Goal: Task Accomplishment & Management: Manage account settings

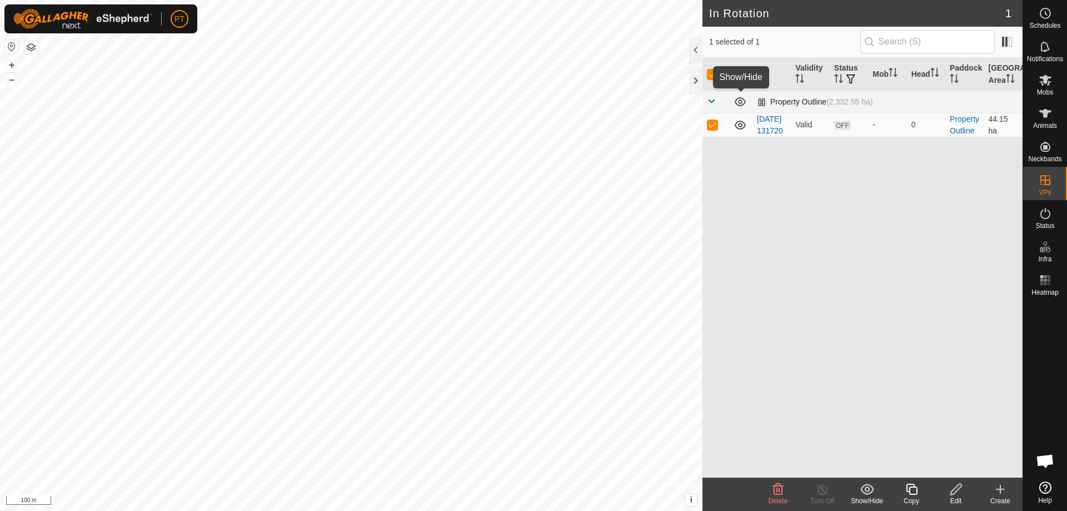
click at [739, 102] on icon at bounding box center [740, 101] width 11 height 9
click at [739, 102] on icon at bounding box center [740, 101] width 13 height 13
click at [711, 101] on span at bounding box center [711, 101] width 9 height 9
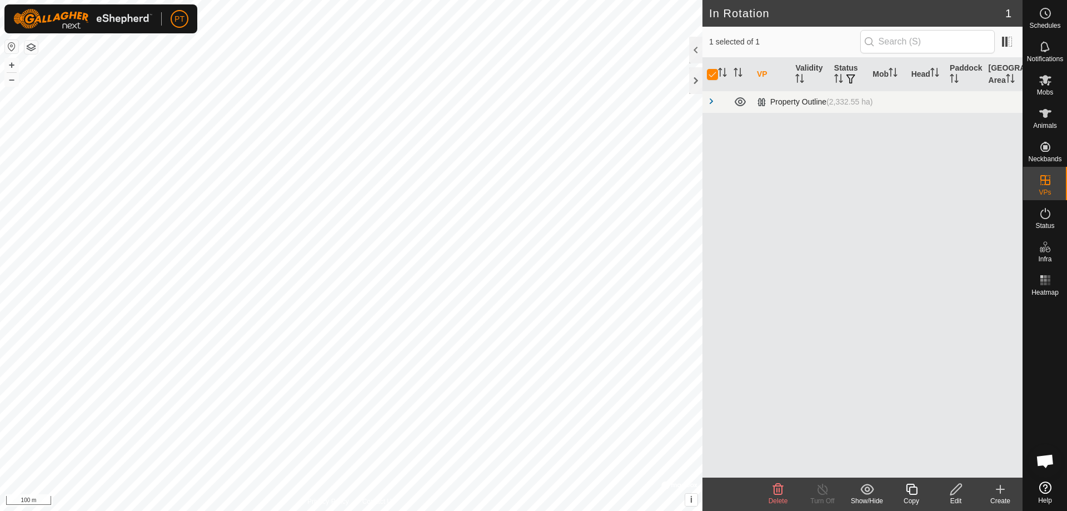
click at [712, 100] on span at bounding box center [711, 101] width 9 height 9
click at [1002, 489] on icon at bounding box center [1001, 489] width 8 height 0
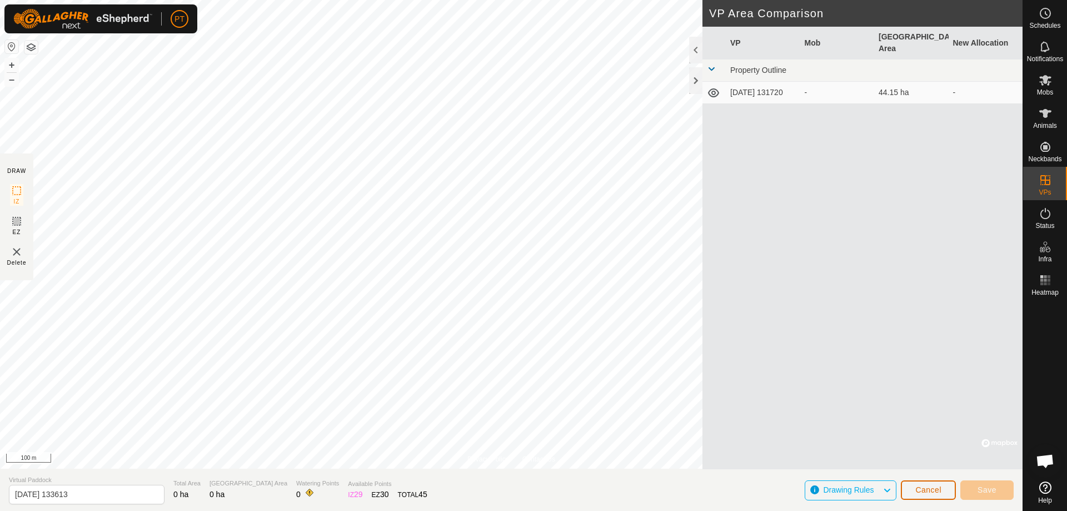
click at [926, 491] on span "Cancel" at bounding box center [929, 489] width 26 height 9
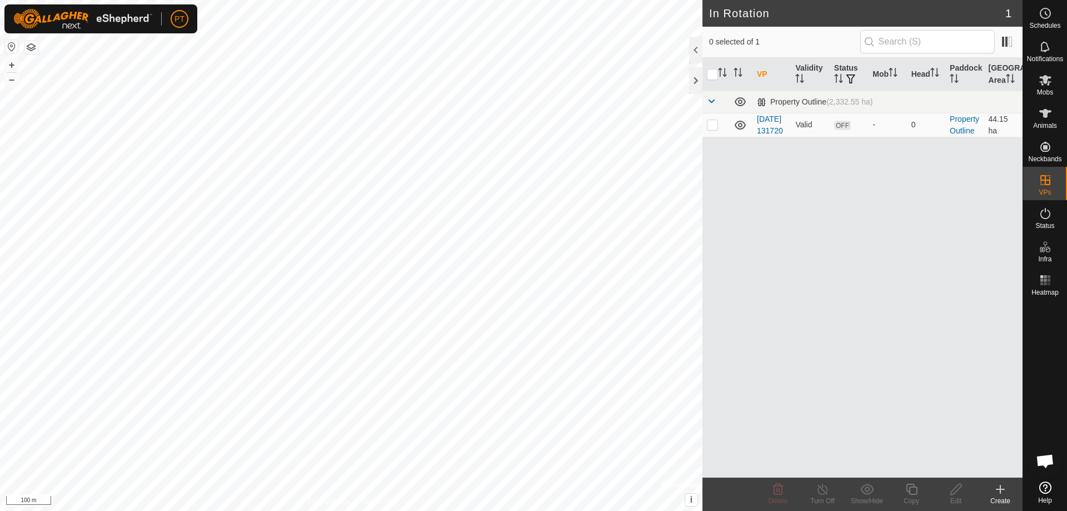
checkbox input "true"
click at [912, 491] on icon at bounding box center [912, 489] width 14 height 13
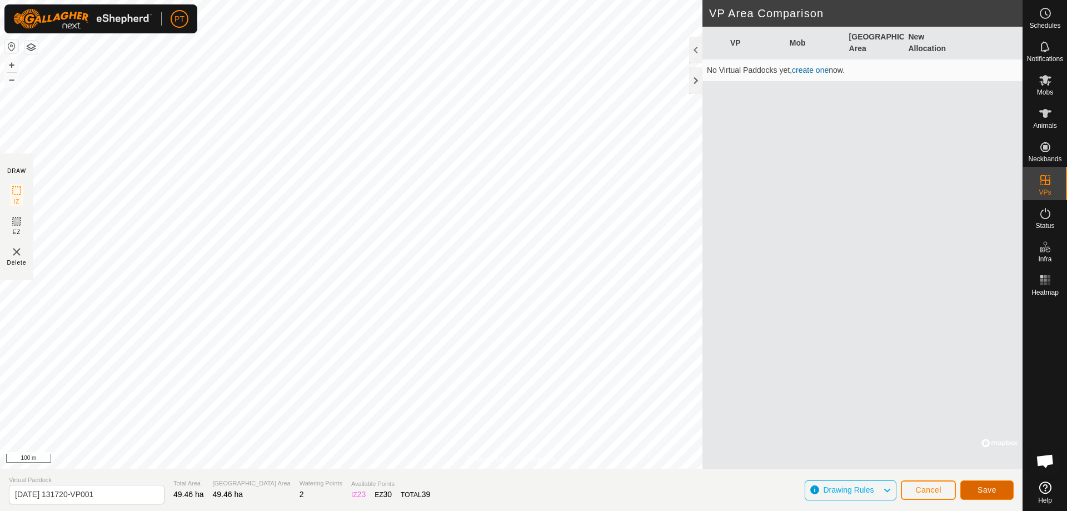
click at [983, 490] on span "Save" at bounding box center [987, 489] width 19 height 9
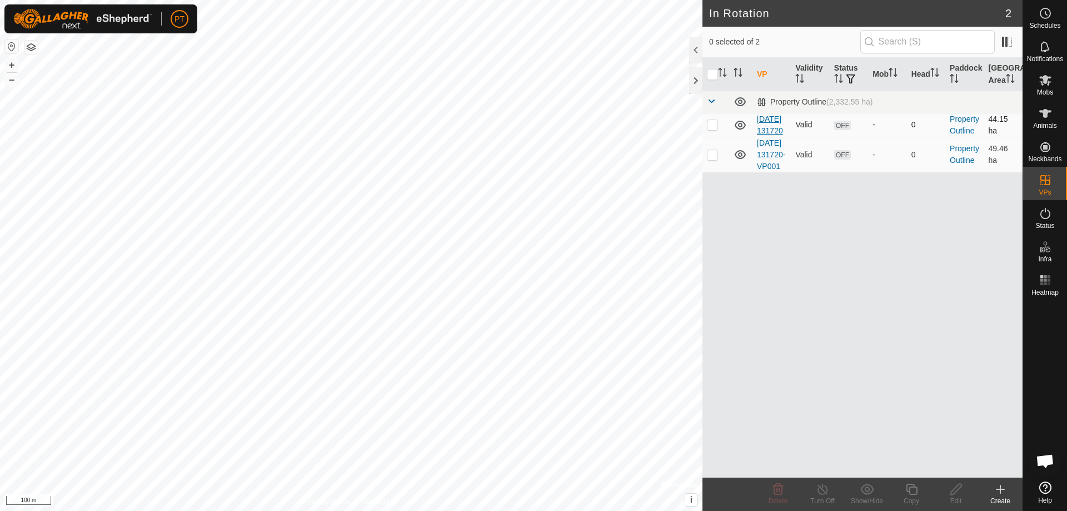
click at [764, 132] on link "[DATE] 131720" at bounding box center [770, 125] width 26 height 21
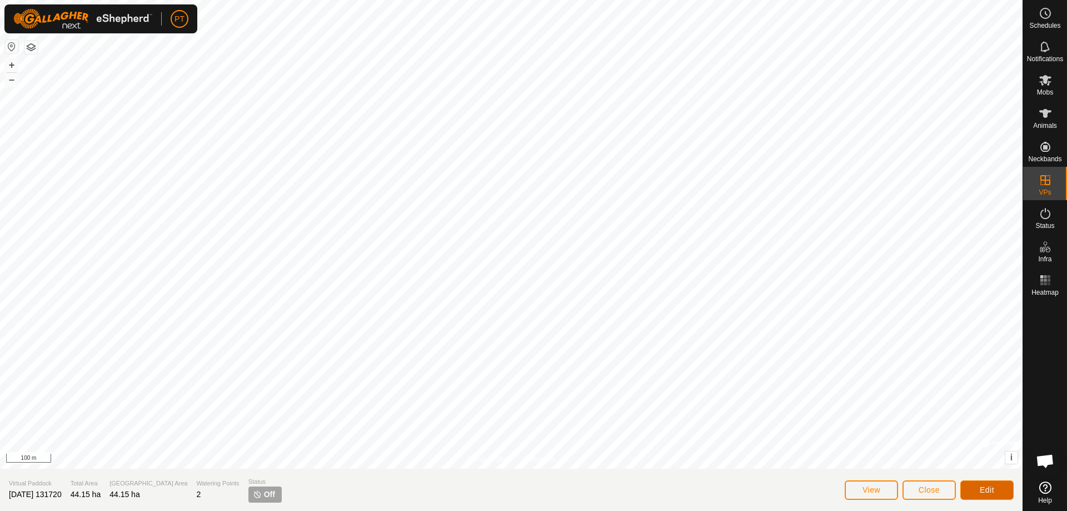
click at [982, 493] on span "Edit" at bounding box center [987, 489] width 14 height 9
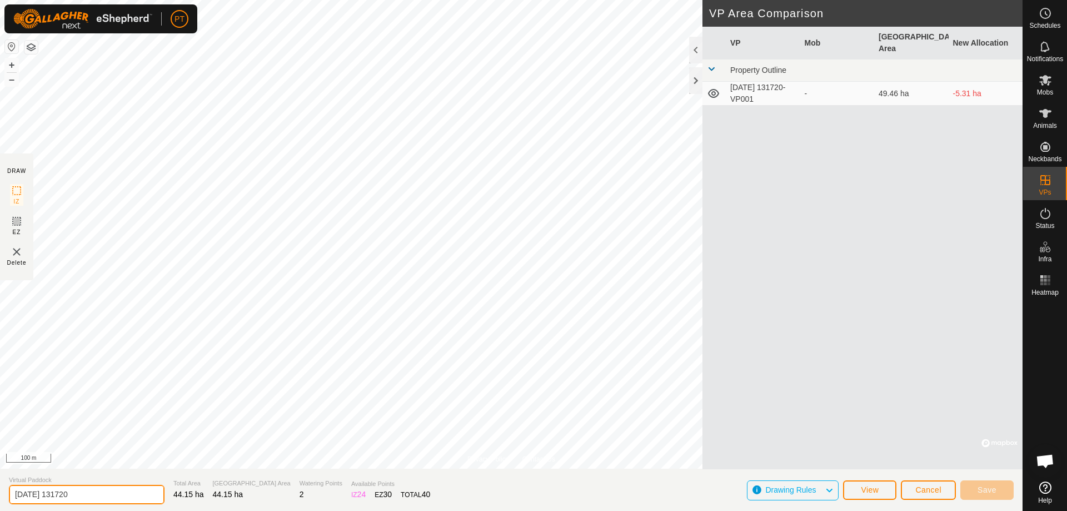
click at [93, 494] on input "[DATE] 131720" at bounding box center [87, 494] width 156 height 19
drag, startPoint x: 93, startPoint y: 494, endPoint x: 55, endPoint y: 495, distance: 38.4
click at [55, 495] on input "[DATE] 131720" at bounding box center [87, 494] width 156 height 19
type input "[DATE] Sheepyards 1"
click at [989, 491] on span "Save" at bounding box center [987, 489] width 19 height 9
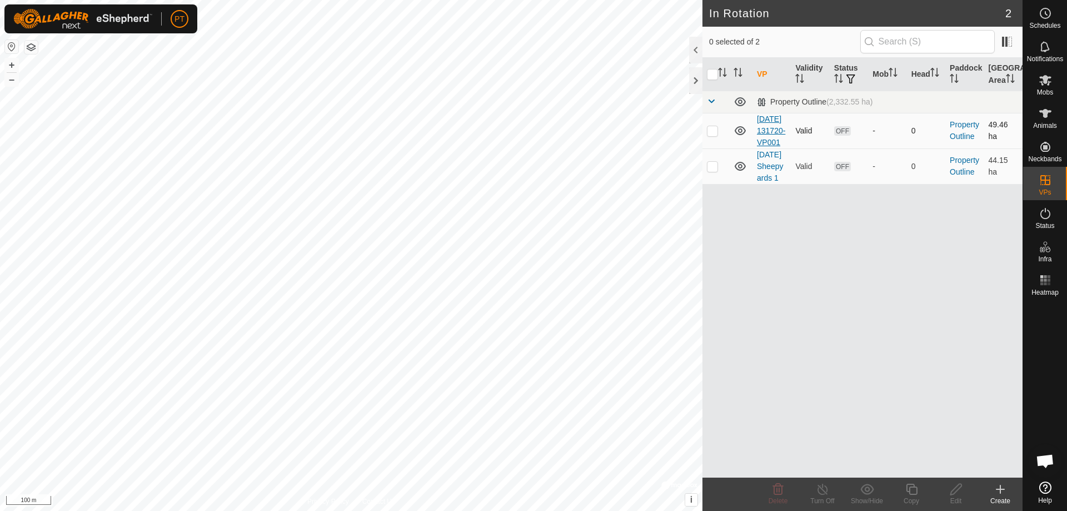
click at [767, 143] on link "[DATE] 131720-VP001" at bounding box center [771, 131] width 28 height 32
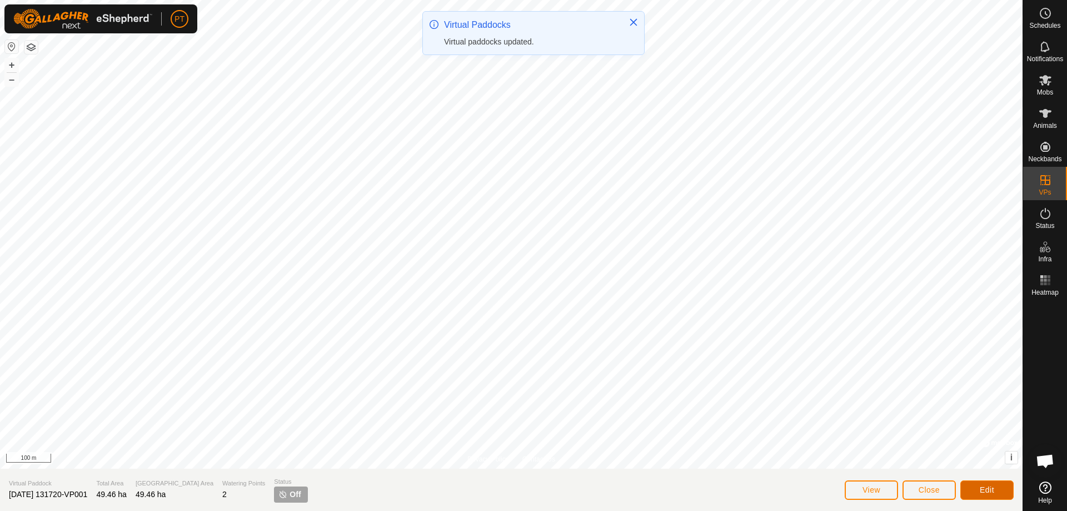
click at [988, 489] on span "Edit" at bounding box center [987, 489] width 14 height 9
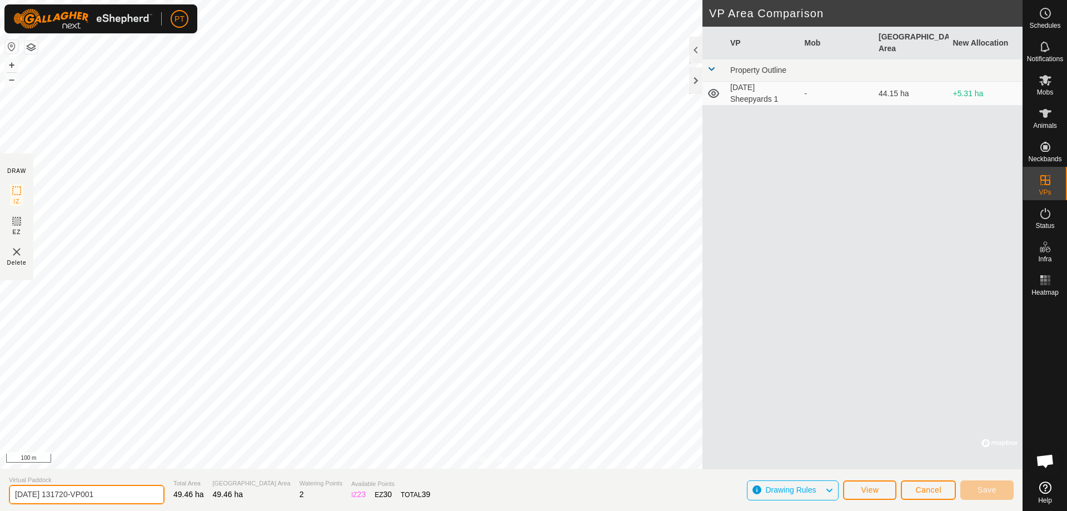
click at [115, 493] on input "[DATE] 131720-VP001" at bounding box center [87, 494] width 156 height 19
drag, startPoint x: 115, startPoint y: 493, endPoint x: 56, endPoint y: 503, distance: 59.1
click at [56, 503] on input "[DATE] 131720-VP001" at bounding box center [87, 494] width 156 height 19
type input "[DATE] Sheepyards 2"
click at [985, 488] on span "Save" at bounding box center [987, 489] width 19 height 9
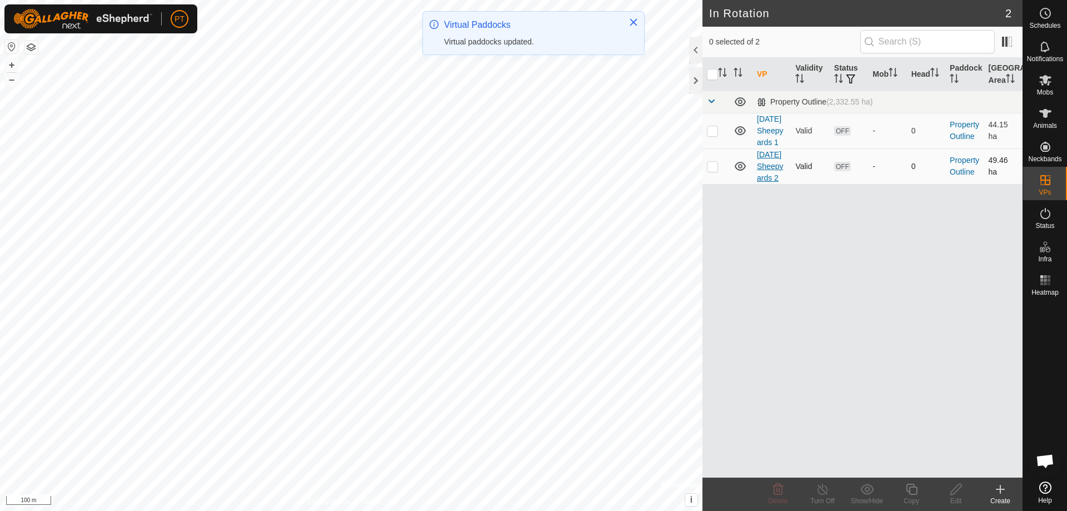
click at [776, 182] on link "[DATE] Sheepyards 2" at bounding box center [770, 166] width 26 height 32
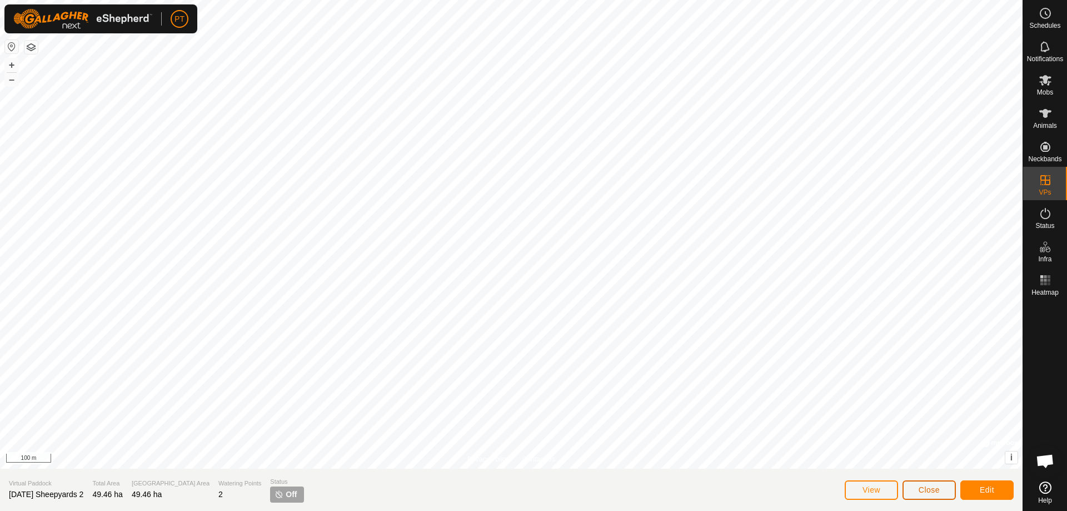
click at [933, 491] on span "Close" at bounding box center [929, 489] width 21 height 9
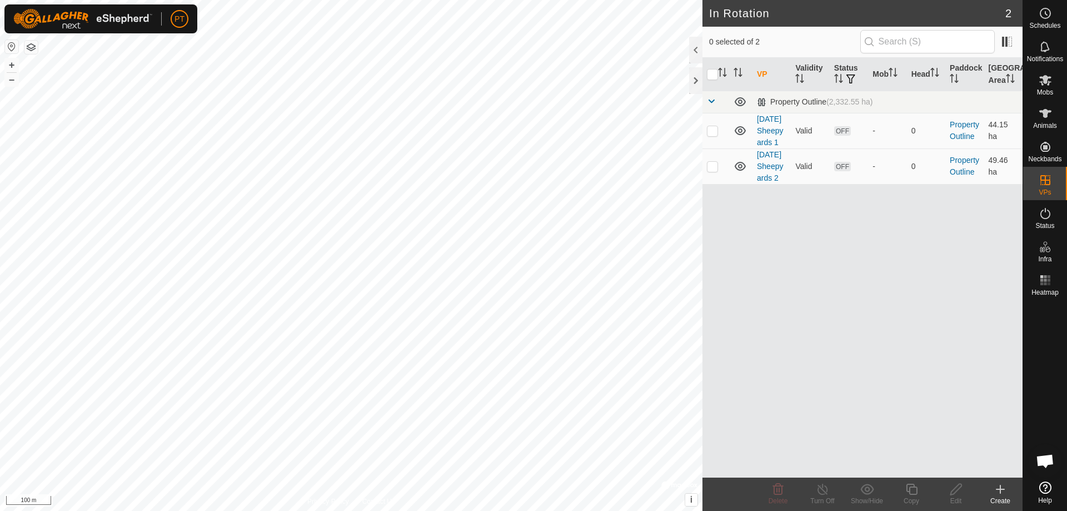
checkbox input "true"
click at [913, 491] on icon at bounding box center [912, 489] width 14 height 13
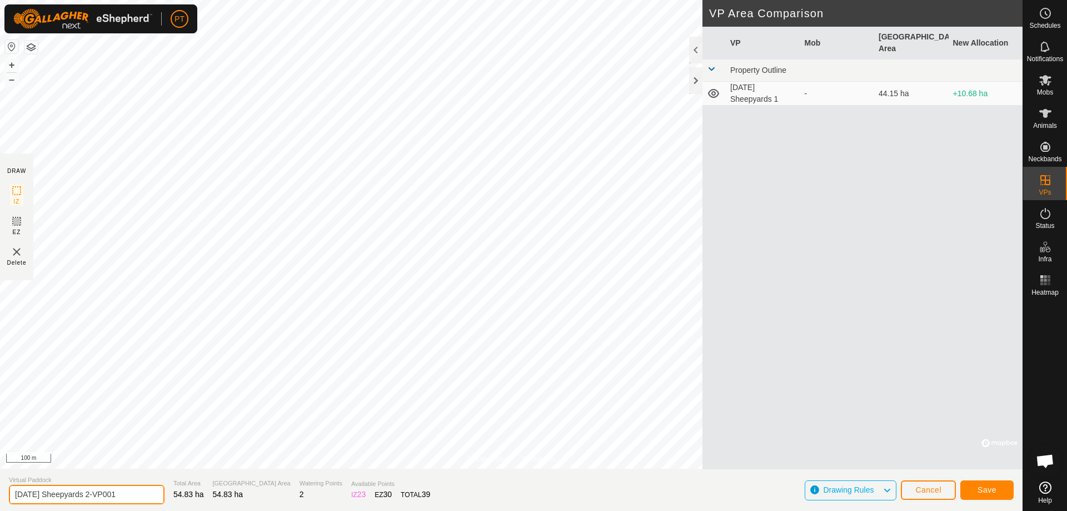
click at [135, 494] on input "[DATE] Sheepyards 2-VP001" at bounding box center [87, 494] width 156 height 19
drag, startPoint x: 135, startPoint y: 494, endPoint x: 101, endPoint y: 499, distance: 34.8
click at [101, 499] on input "[DATE] Sheepyards 2-VP001" at bounding box center [87, 494] width 156 height 19
type input "[DATE] Sheepyards 3"
click at [982, 490] on span "Save" at bounding box center [987, 489] width 19 height 9
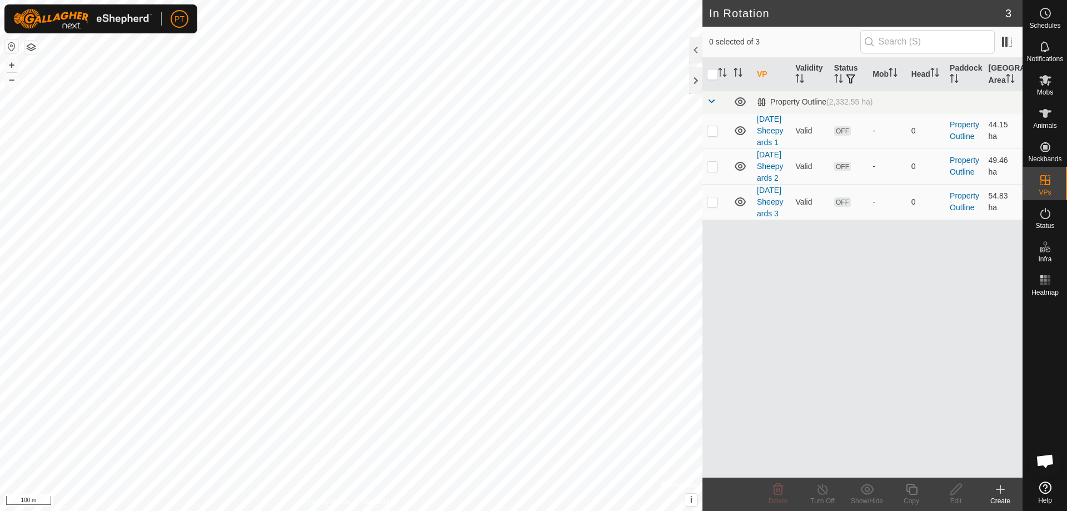
checkbox input "true"
click at [915, 491] on icon at bounding box center [912, 489] width 14 height 13
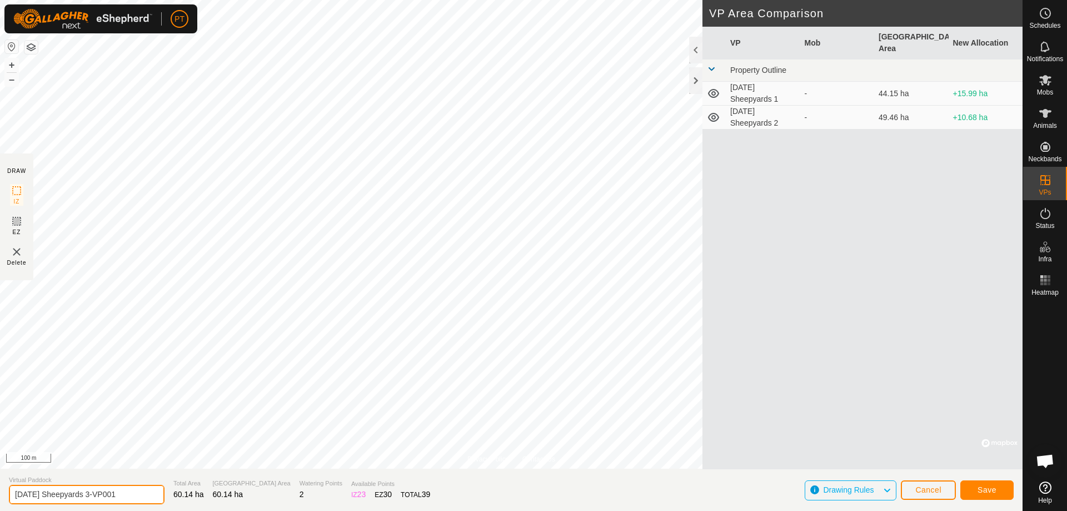
click at [131, 495] on input "[DATE] Sheepyards 3-VP001" at bounding box center [87, 494] width 156 height 19
drag, startPoint x: 131, startPoint y: 495, endPoint x: 101, endPoint y: 500, distance: 30.3
click at [101, 500] on input "[DATE] Sheepyards 3-VP001" at bounding box center [87, 494] width 156 height 19
type input "[DATE] Sheepyards 4"
click at [986, 490] on span "Save" at bounding box center [987, 489] width 19 height 9
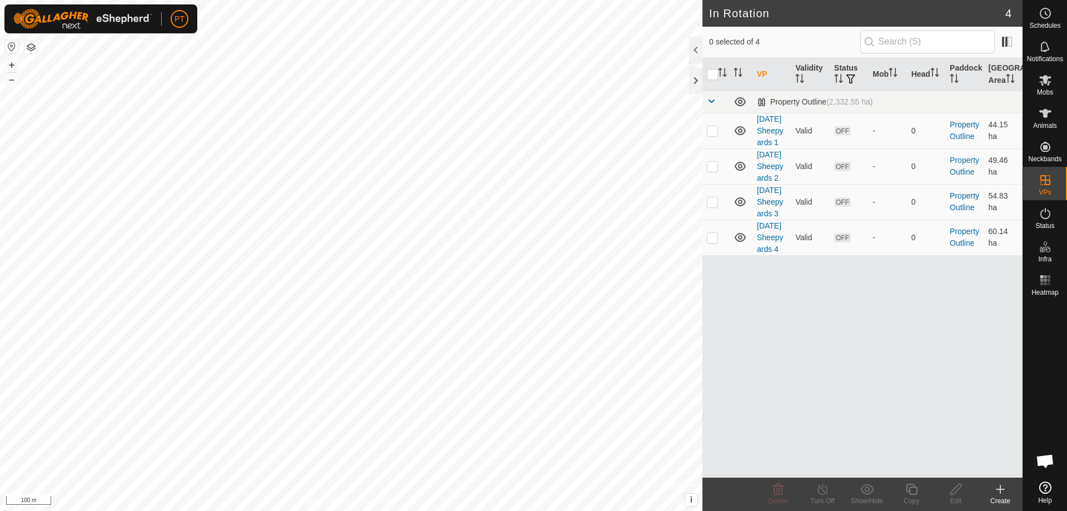
checkbox input "true"
click at [911, 488] on icon at bounding box center [912, 489] width 14 height 13
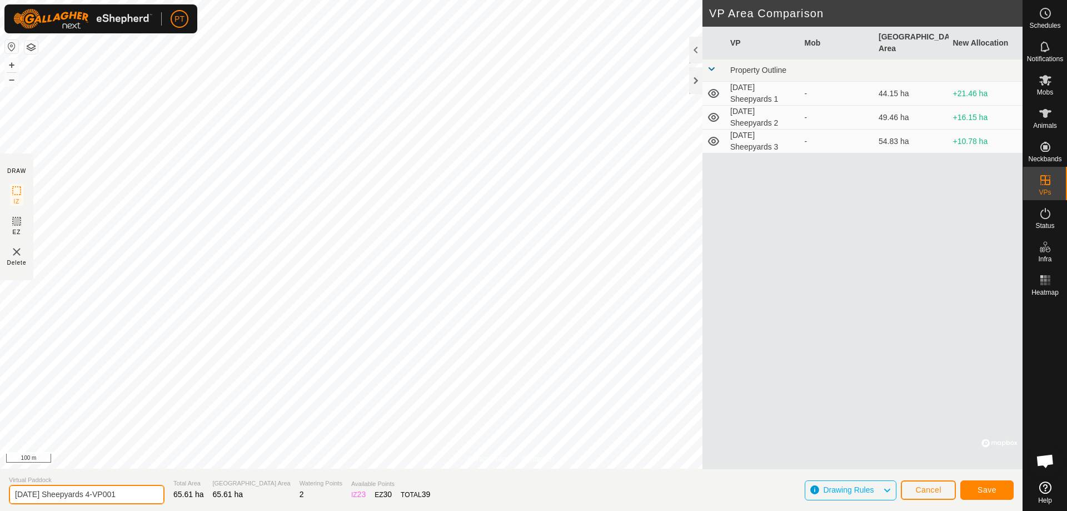
drag, startPoint x: 137, startPoint y: 495, endPoint x: 103, endPoint y: 504, distance: 35.2
click at [103, 504] on section "Virtual Paddock [DATE] Sheepyards 4-VP001 Total Area 65.61 ha Grazing Area 65.6…" at bounding box center [511, 490] width 1023 height 42
type input "[DATE] Sheepyards 5"
click at [994, 495] on button "Save" at bounding box center [987, 489] width 53 height 19
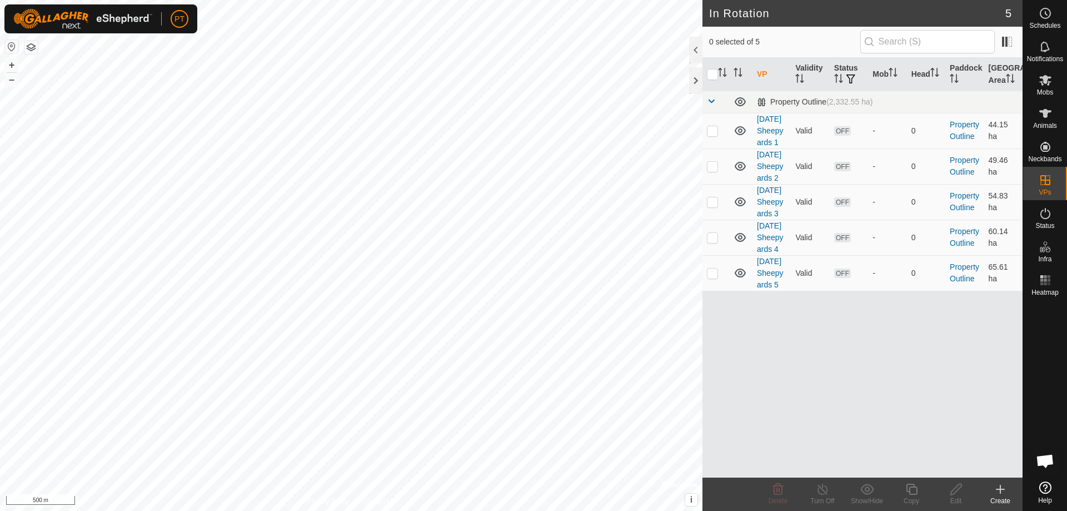
checkbox input "true"
click at [711, 74] on input "checkbox" at bounding box center [712, 74] width 11 height 11
checkbox input "true"
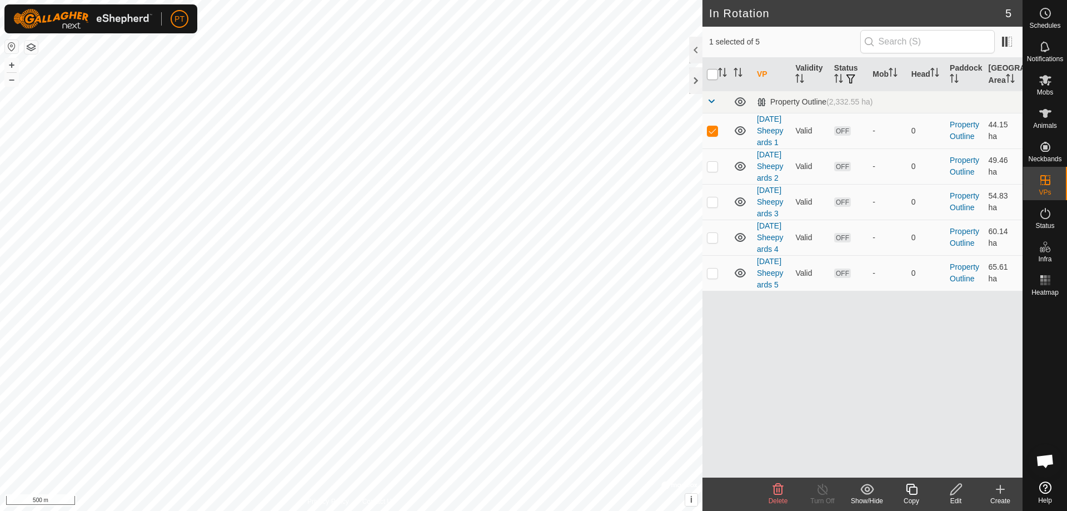
checkbox input "true"
click at [710, 70] on input "checkbox" at bounding box center [712, 74] width 11 height 11
checkbox input "false"
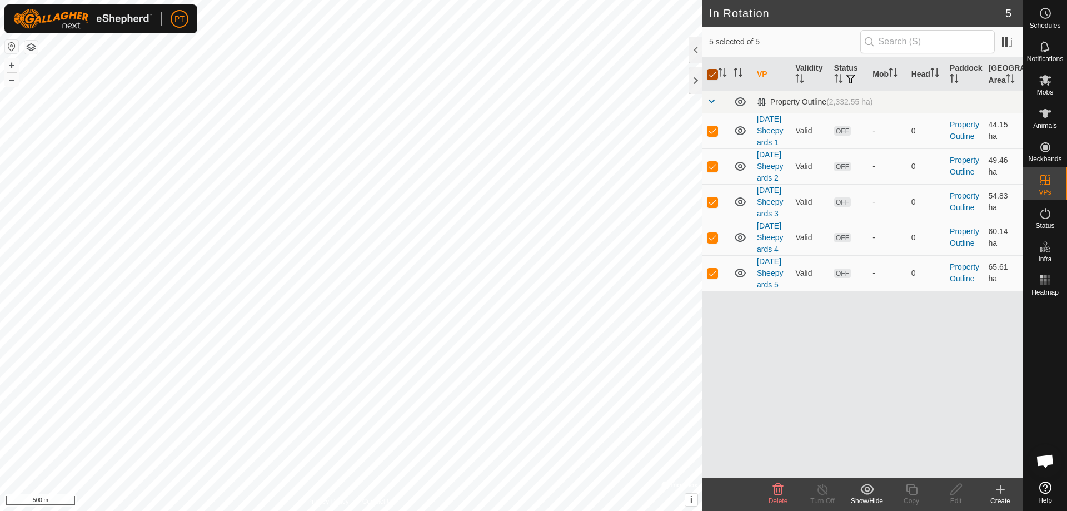
checkbox input "false"
click at [710, 69] on input "checkbox" at bounding box center [712, 74] width 11 height 11
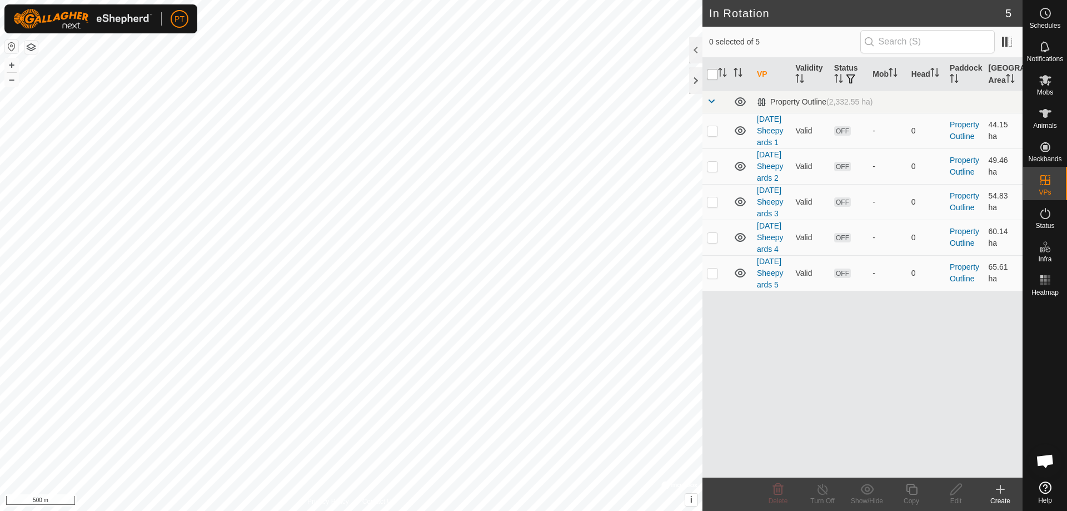
checkbox input "true"
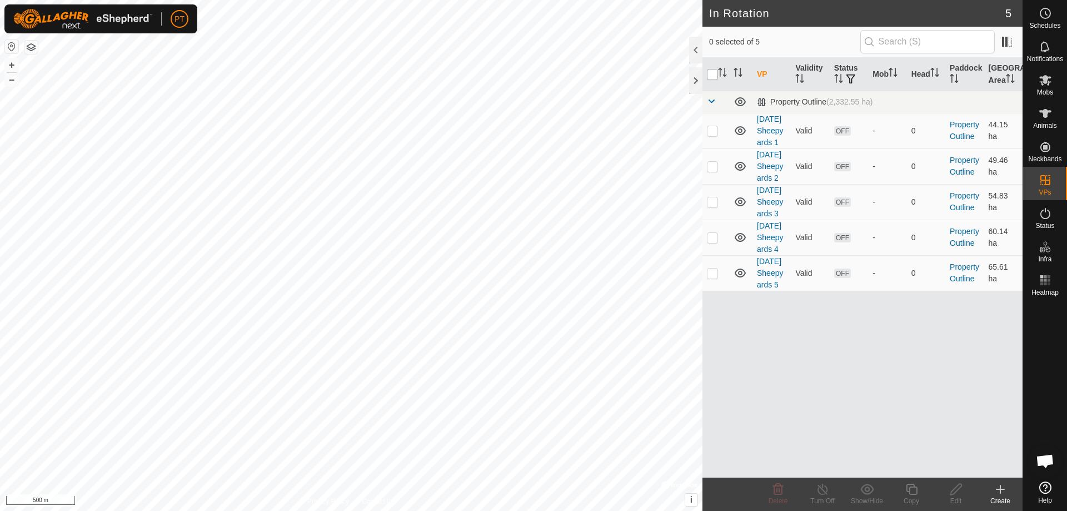
checkbox input "true"
click at [710, 69] on input "checkbox" at bounding box center [712, 74] width 11 height 11
checkbox input "false"
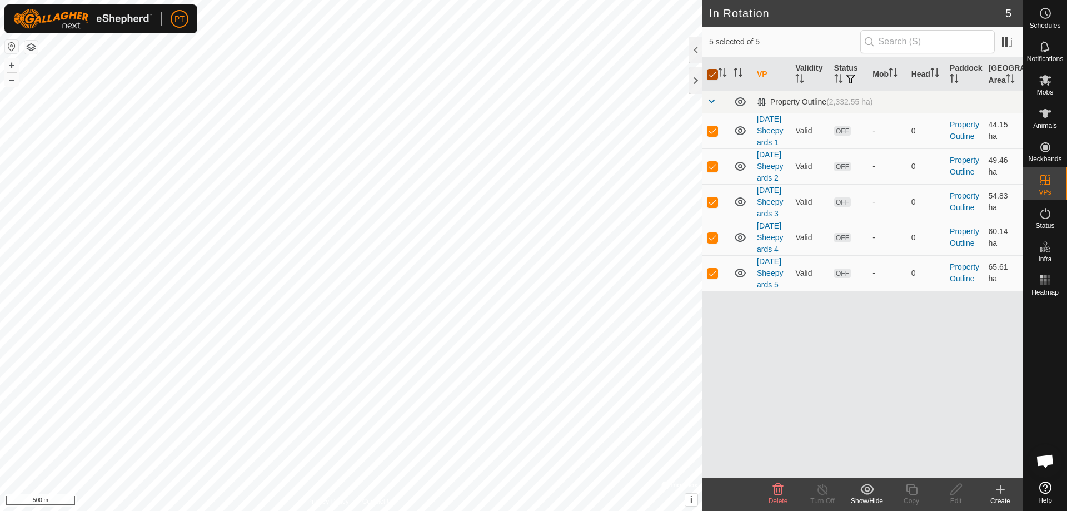
checkbox input "false"
checkbox input "true"
click at [960, 487] on icon at bounding box center [956, 489] width 14 height 13
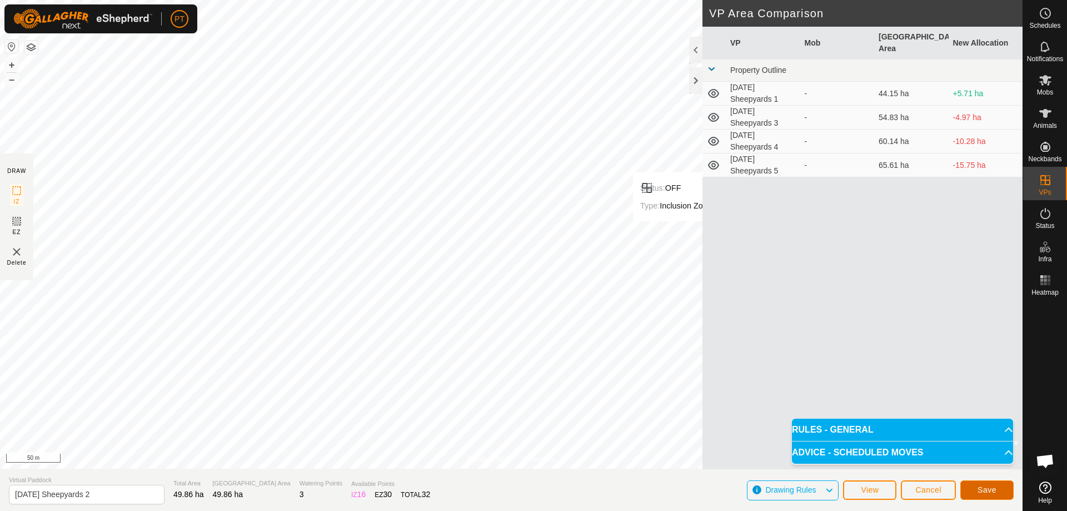
click at [991, 491] on span "Save" at bounding box center [987, 489] width 19 height 9
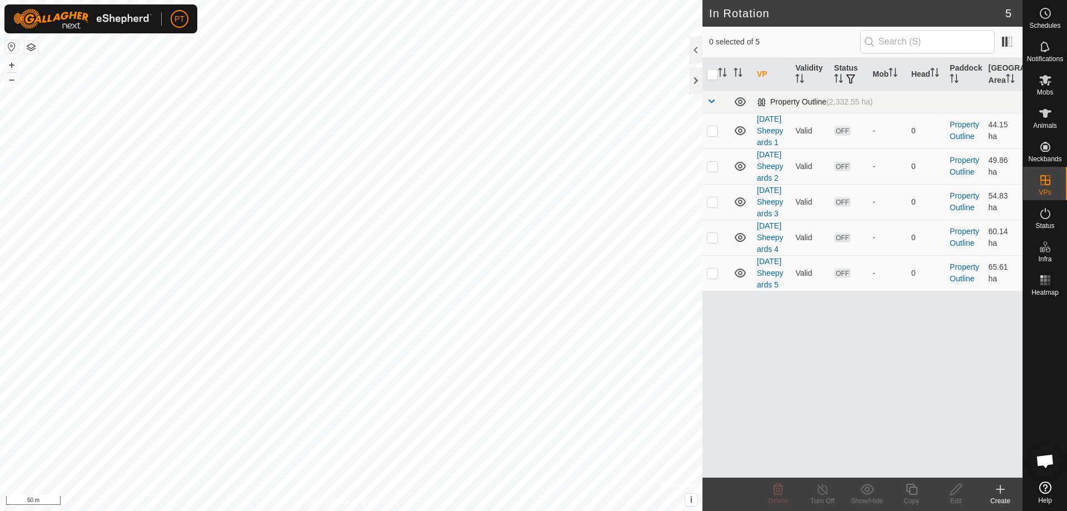
click at [779, 105] on div "Property Outline (2,332.55 ha)" at bounding box center [815, 101] width 116 height 9
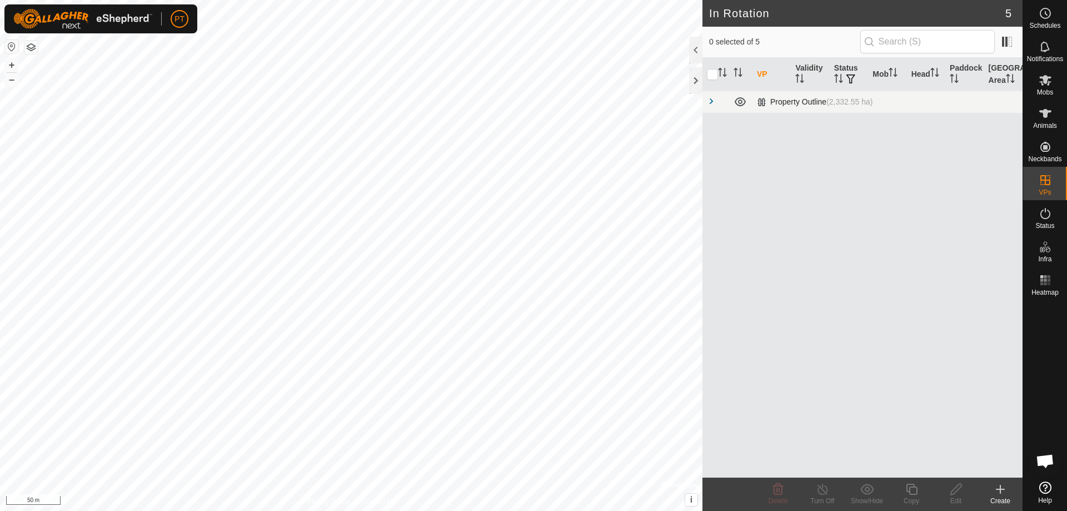
click at [709, 102] on span at bounding box center [711, 101] width 9 height 9
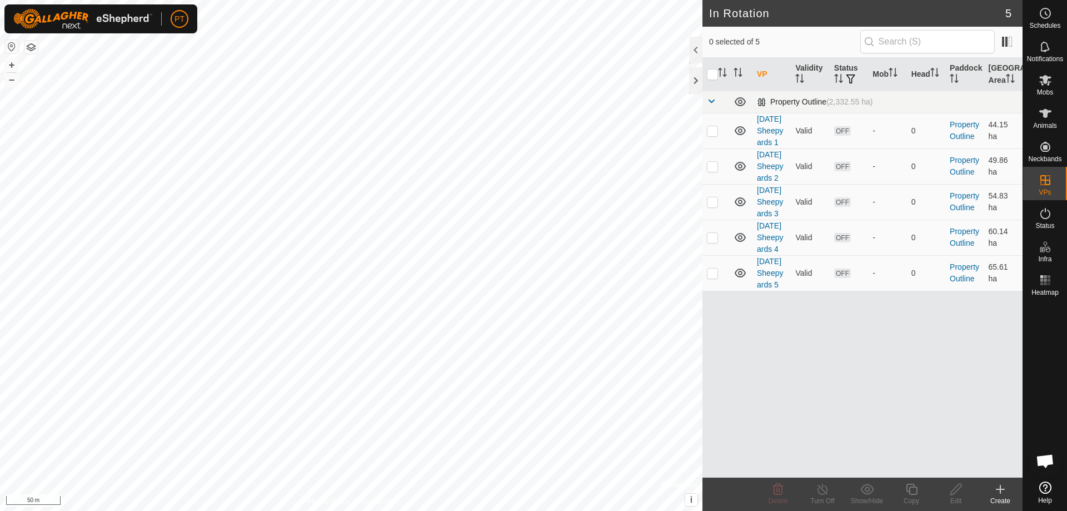
click at [710, 101] on span at bounding box center [711, 101] width 9 height 9
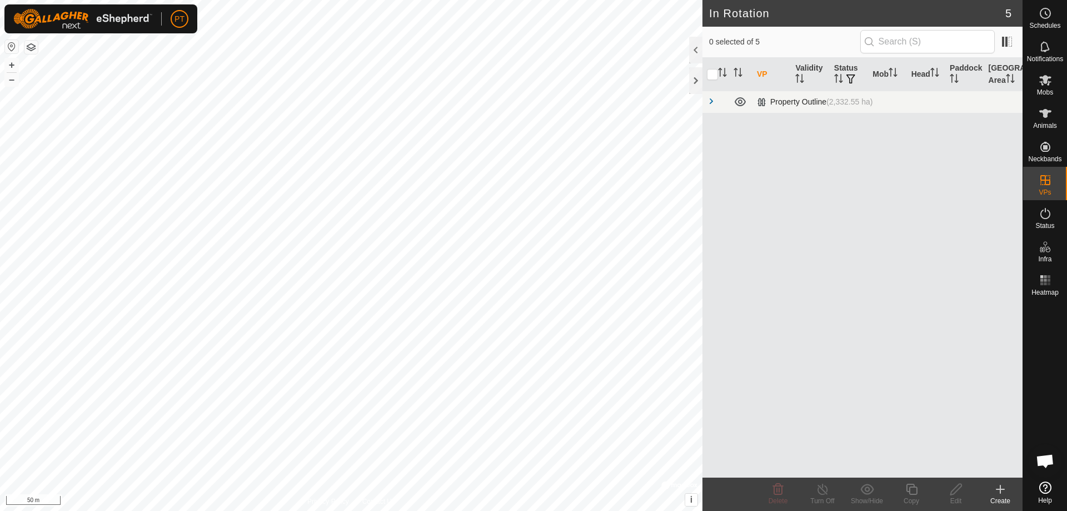
click at [710, 101] on span at bounding box center [711, 101] width 9 height 9
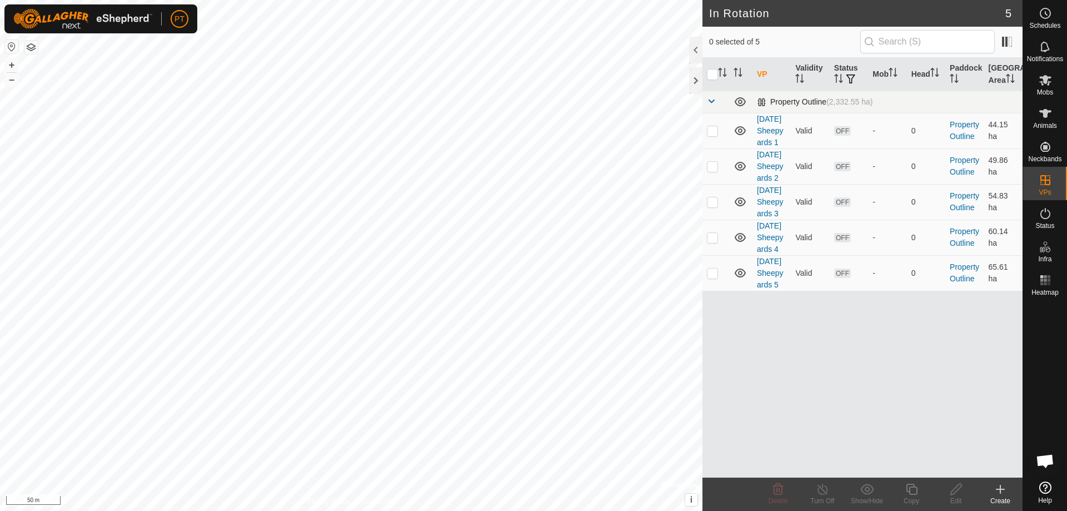
click at [710, 101] on span at bounding box center [711, 101] width 9 height 9
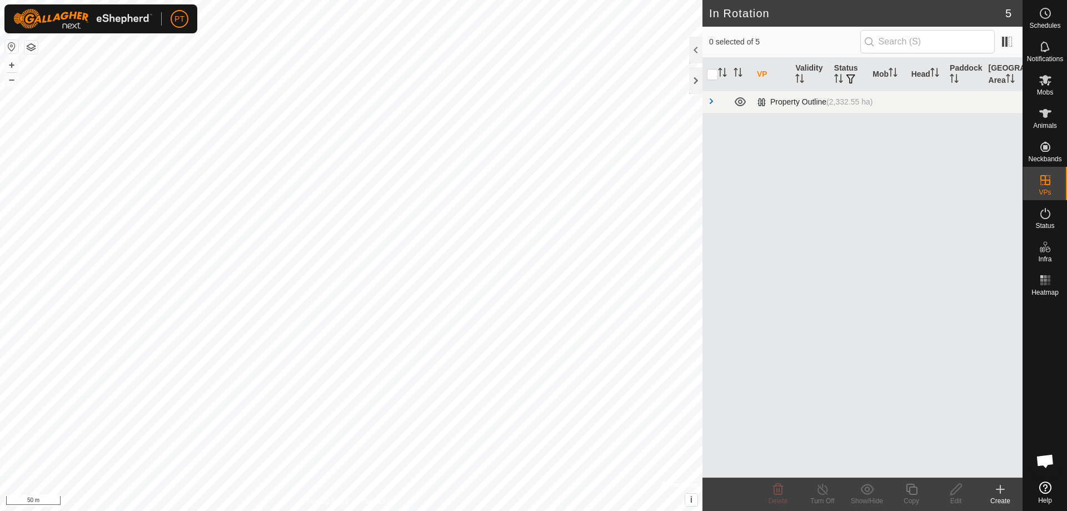
click at [710, 100] on span at bounding box center [711, 101] width 9 height 9
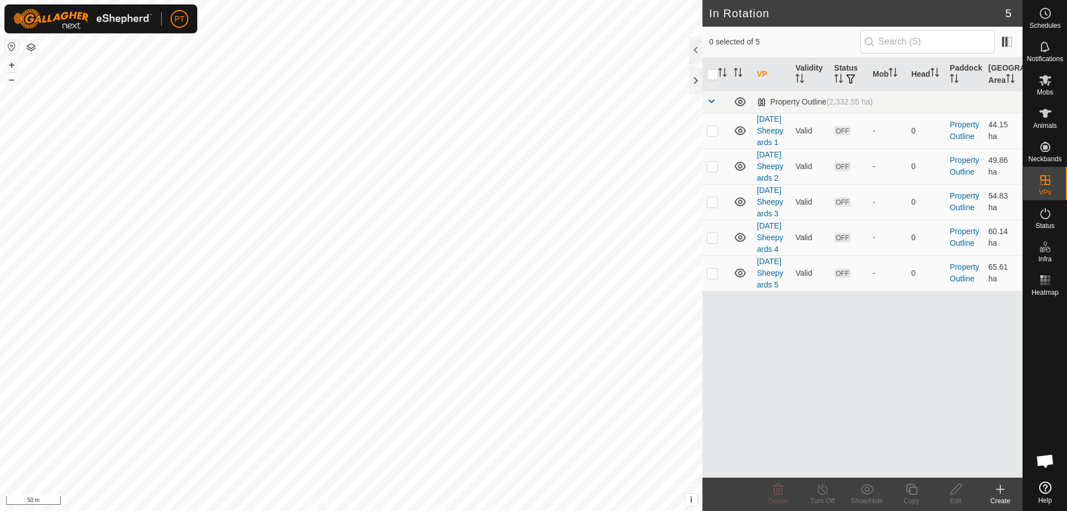
checkbox input "true"
click at [191, 87] on link "Logout" at bounding box center [231, 86] width 110 height 18
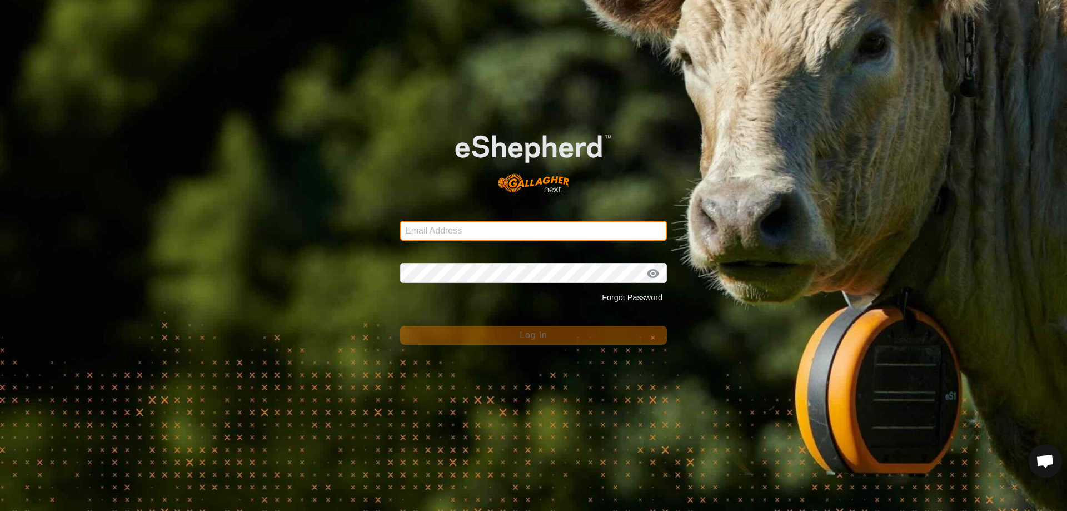
type input "[EMAIL_ADDRESS][DOMAIN_NAME]"
